Goal: Information Seeking & Learning: Learn about a topic

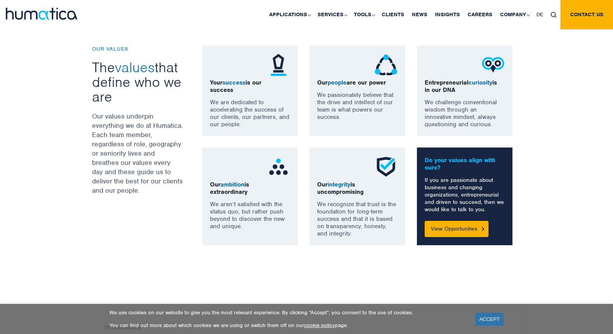
scroll to position [565, 0]
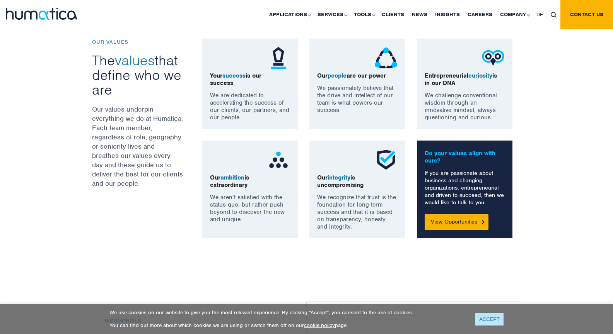
click at [482, 317] on link "ACCEPT" at bounding box center [489, 319] width 28 height 13
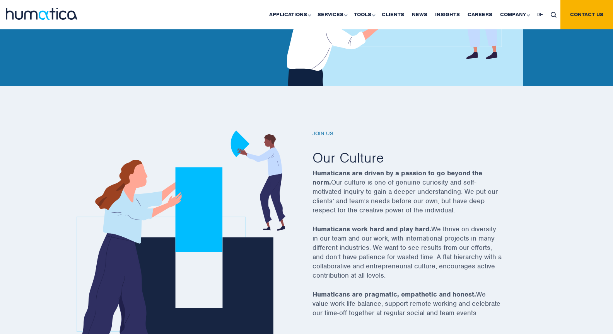
scroll to position [169, 0]
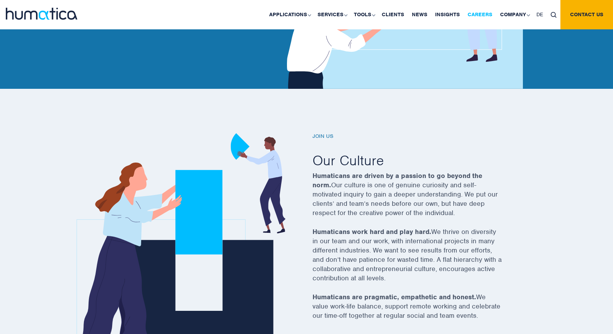
click at [488, 18] on link "Careers" at bounding box center [479, 14] width 32 height 29
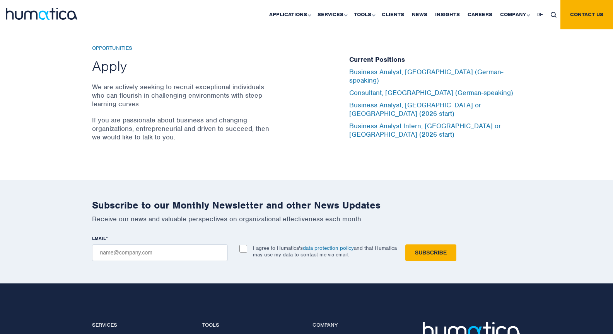
scroll to position [2567, 0]
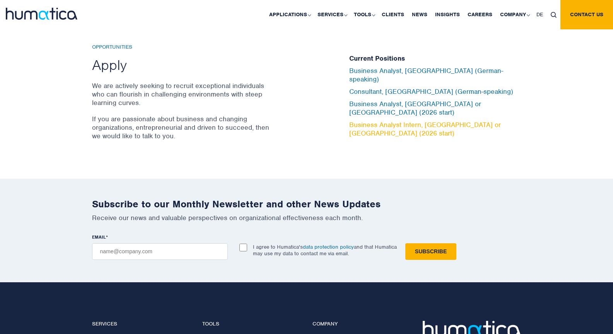
click at [391, 121] on link "Business Analyst Intern, [GEOGRAPHIC_DATA] or [GEOGRAPHIC_DATA] (2026 start)" at bounding box center [425, 129] width 152 height 17
